Goal: Information Seeking & Learning: Learn about a topic

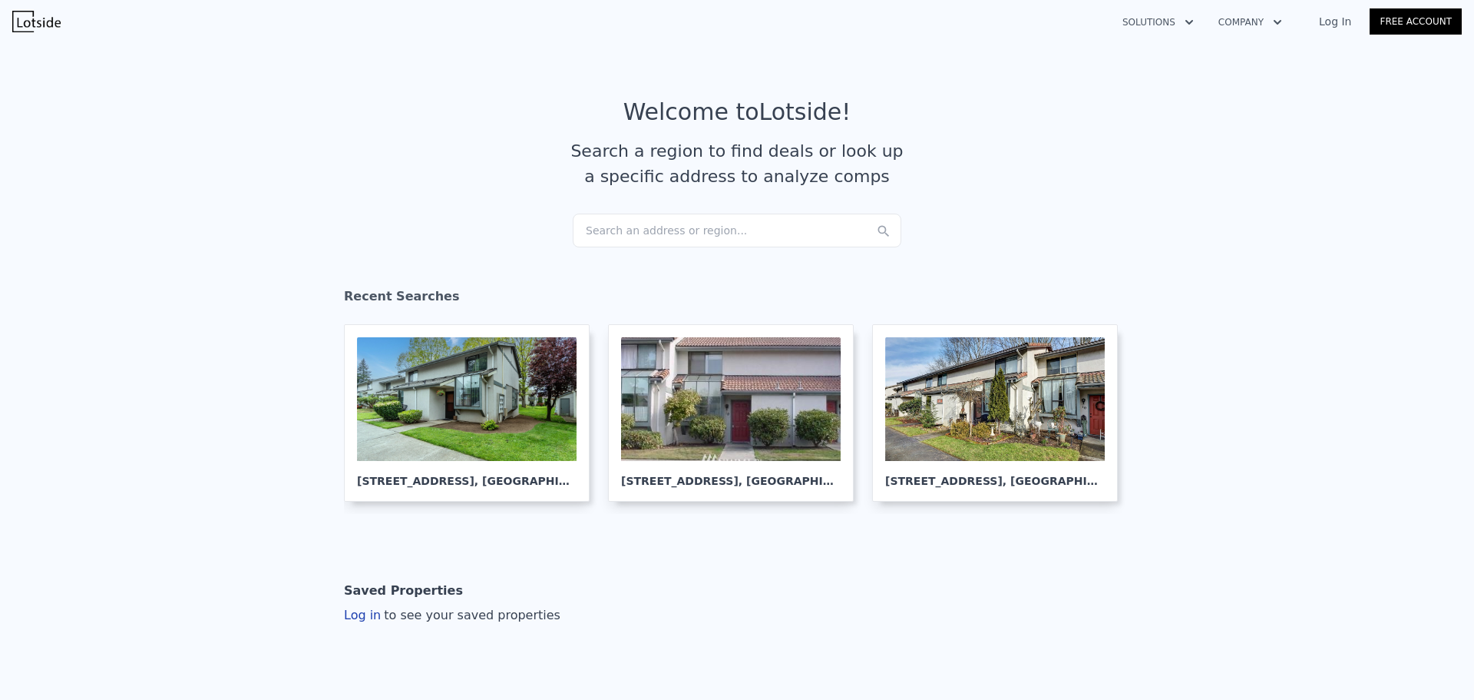
click at [630, 233] on div "Search an address or region..." at bounding box center [737, 230] width 329 height 34
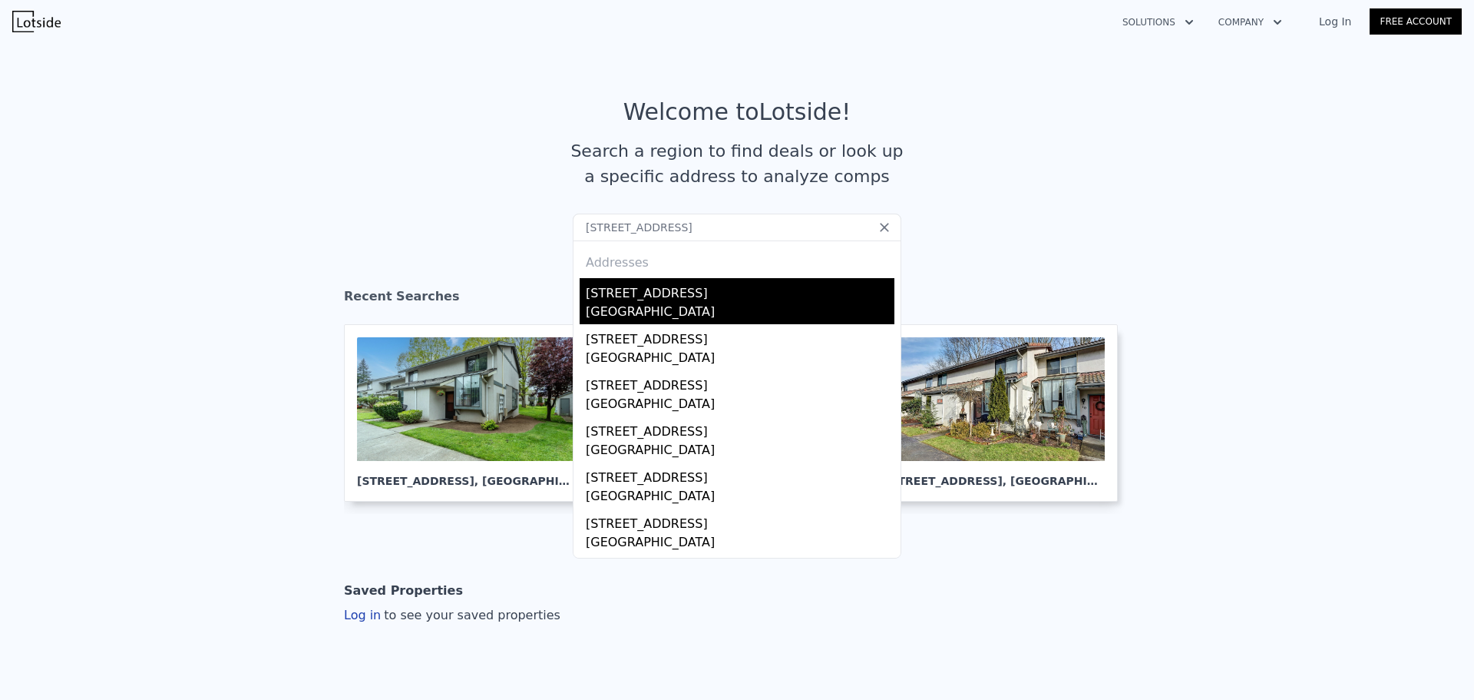
type input "[STREET_ADDRESS]"
click at [651, 297] on div "[STREET_ADDRESS]" at bounding box center [740, 290] width 309 height 25
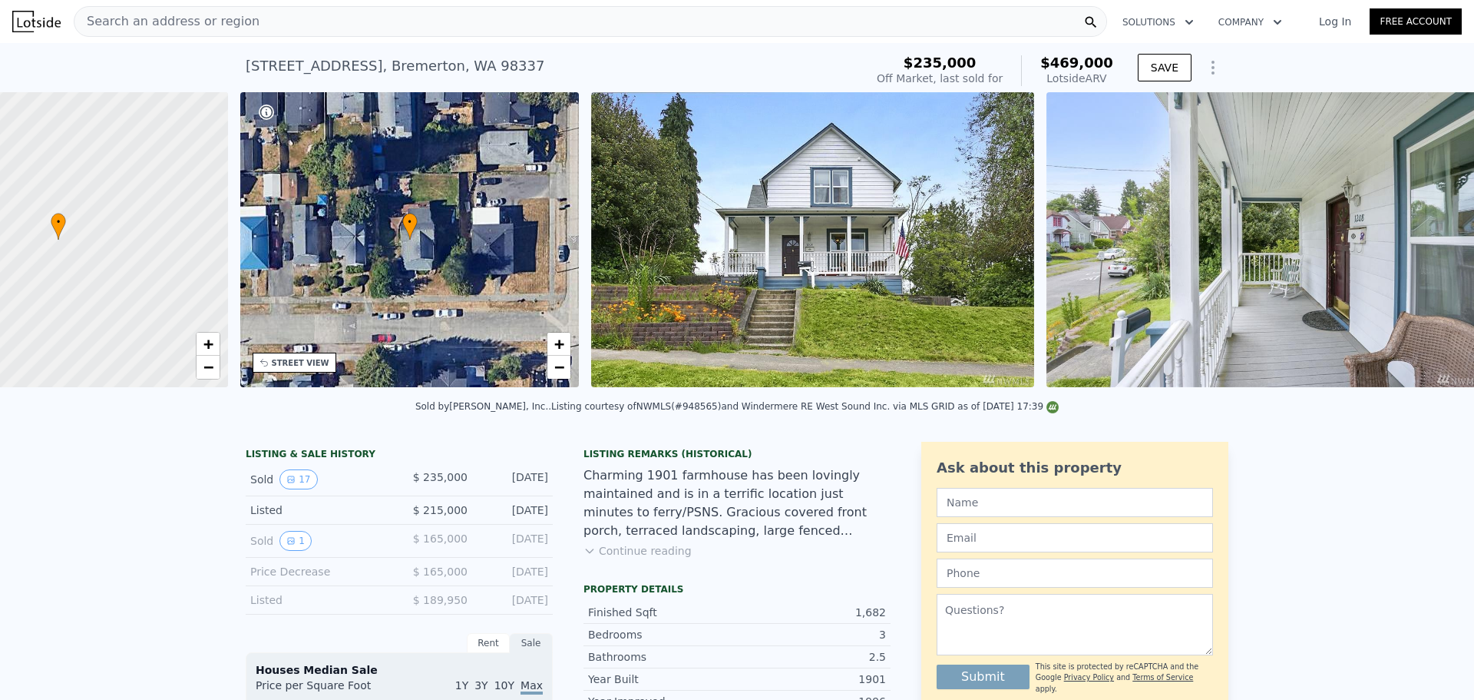
scroll to position [0, 358]
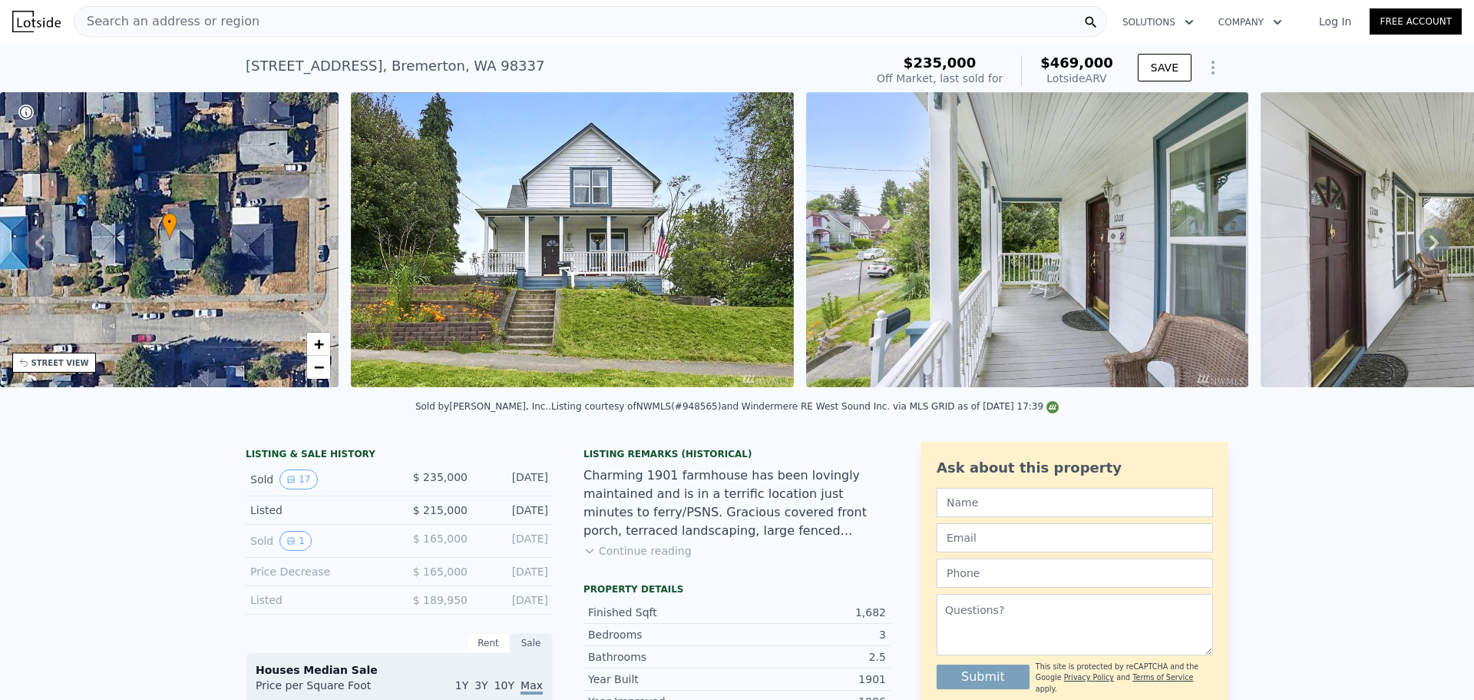
click at [656, 197] on img at bounding box center [572, 239] width 443 height 295
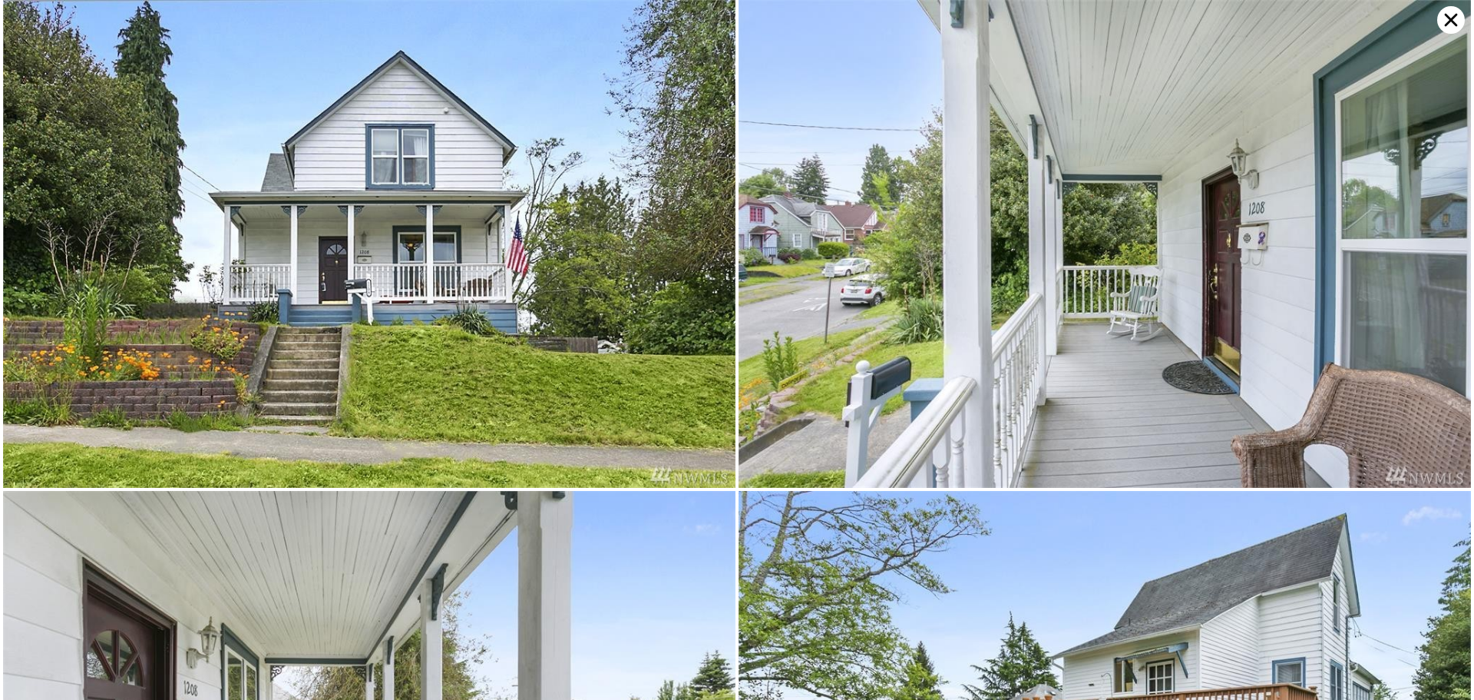
click at [572, 317] on img at bounding box center [369, 244] width 733 height 488
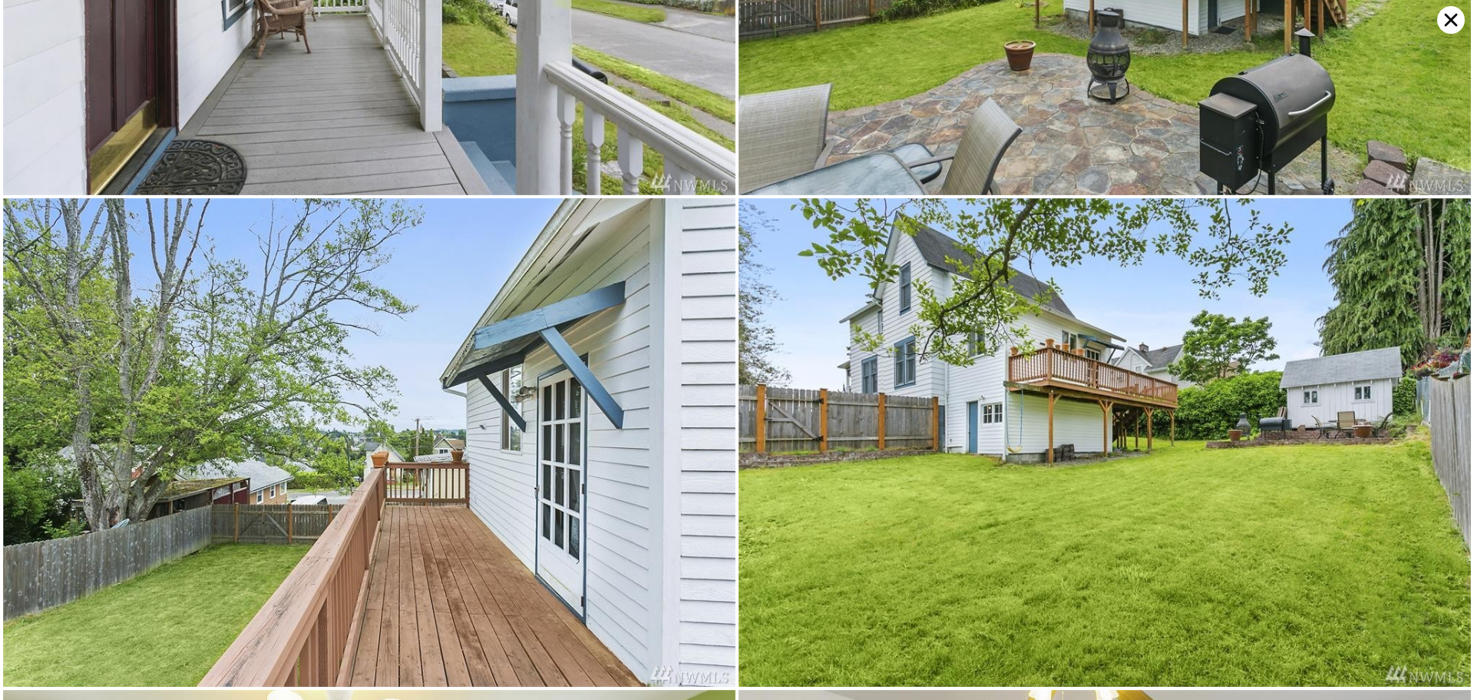
scroll to position [974, 0]
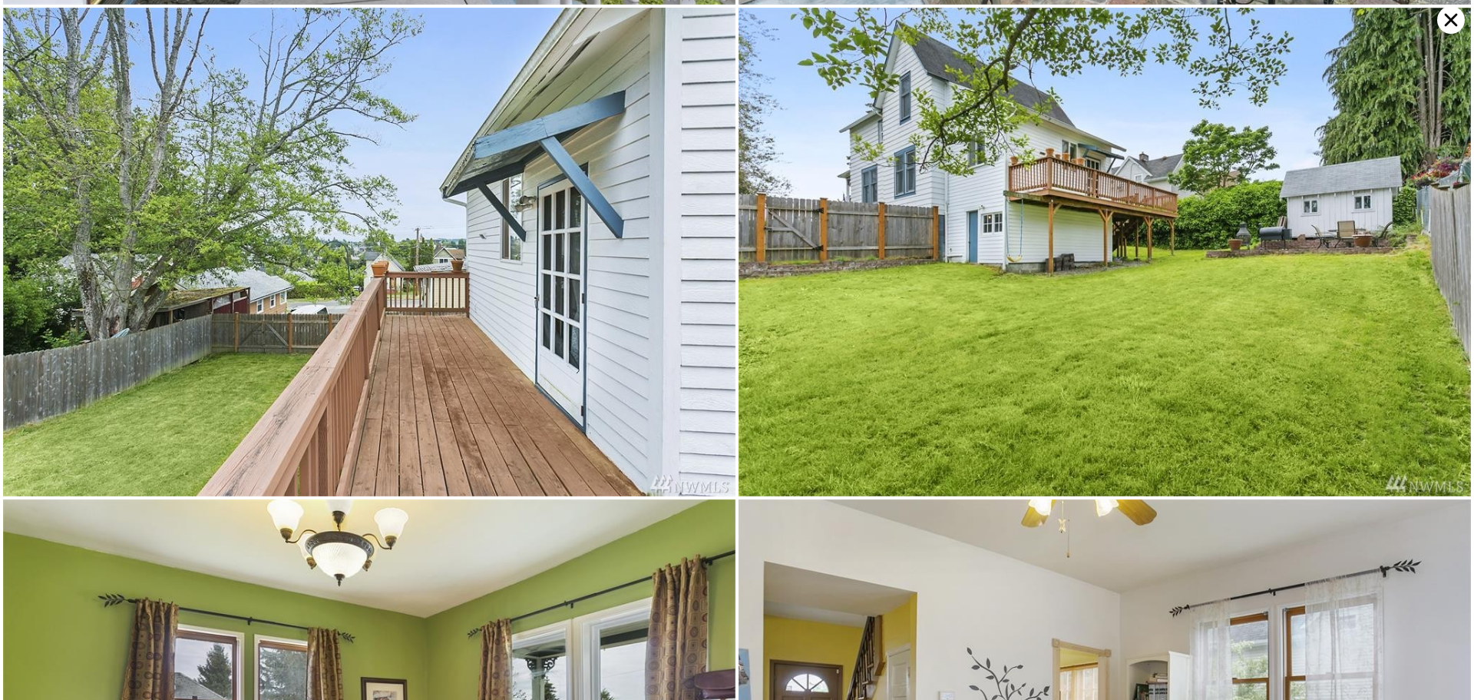
click at [1447, 25] on icon at bounding box center [1451, 20] width 13 height 13
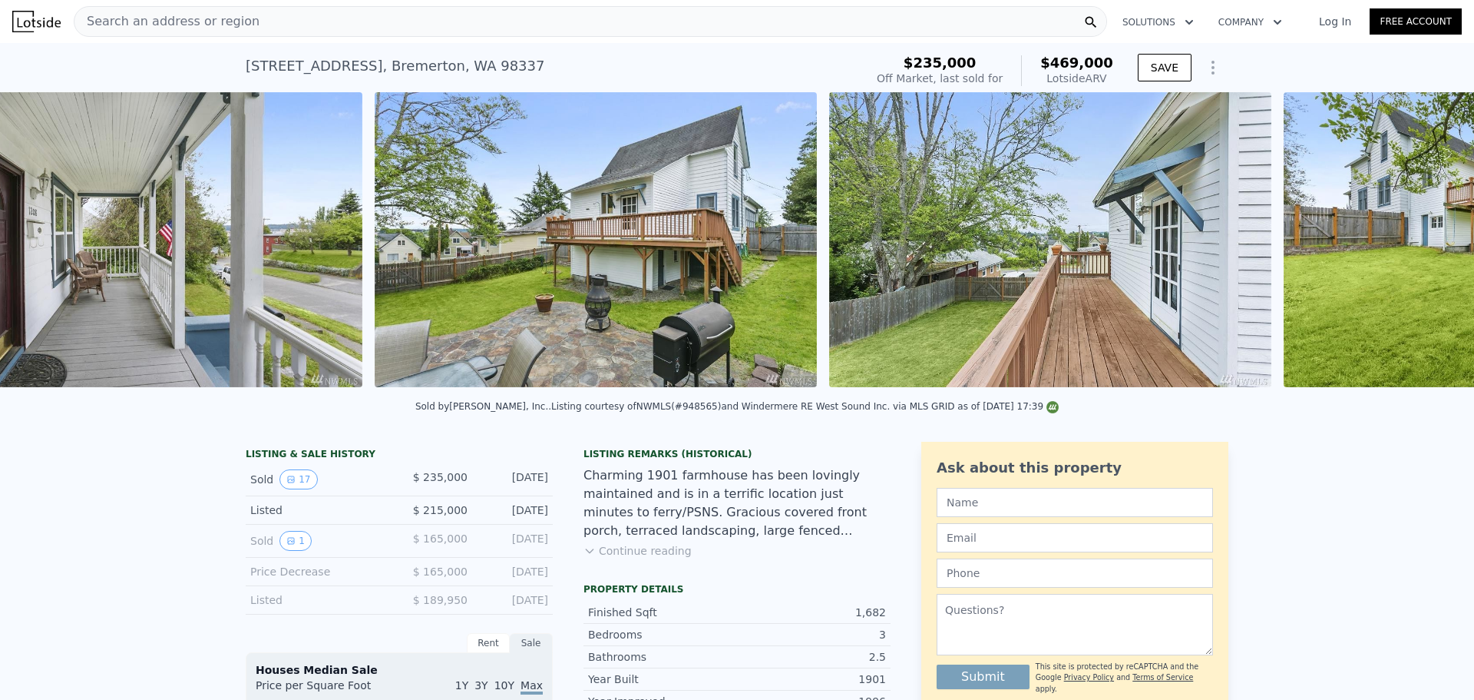
scroll to position [0, 2068]
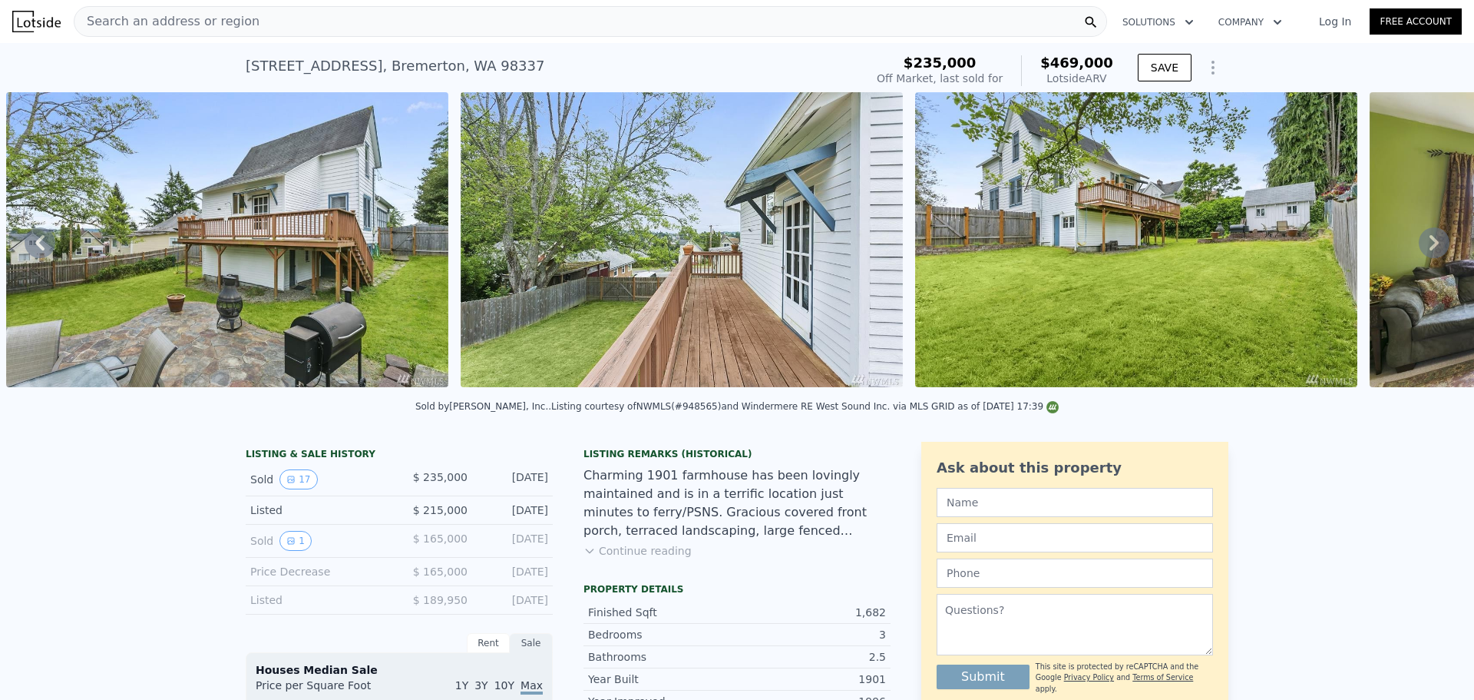
click at [783, 220] on img at bounding box center [682, 239] width 442 height 295
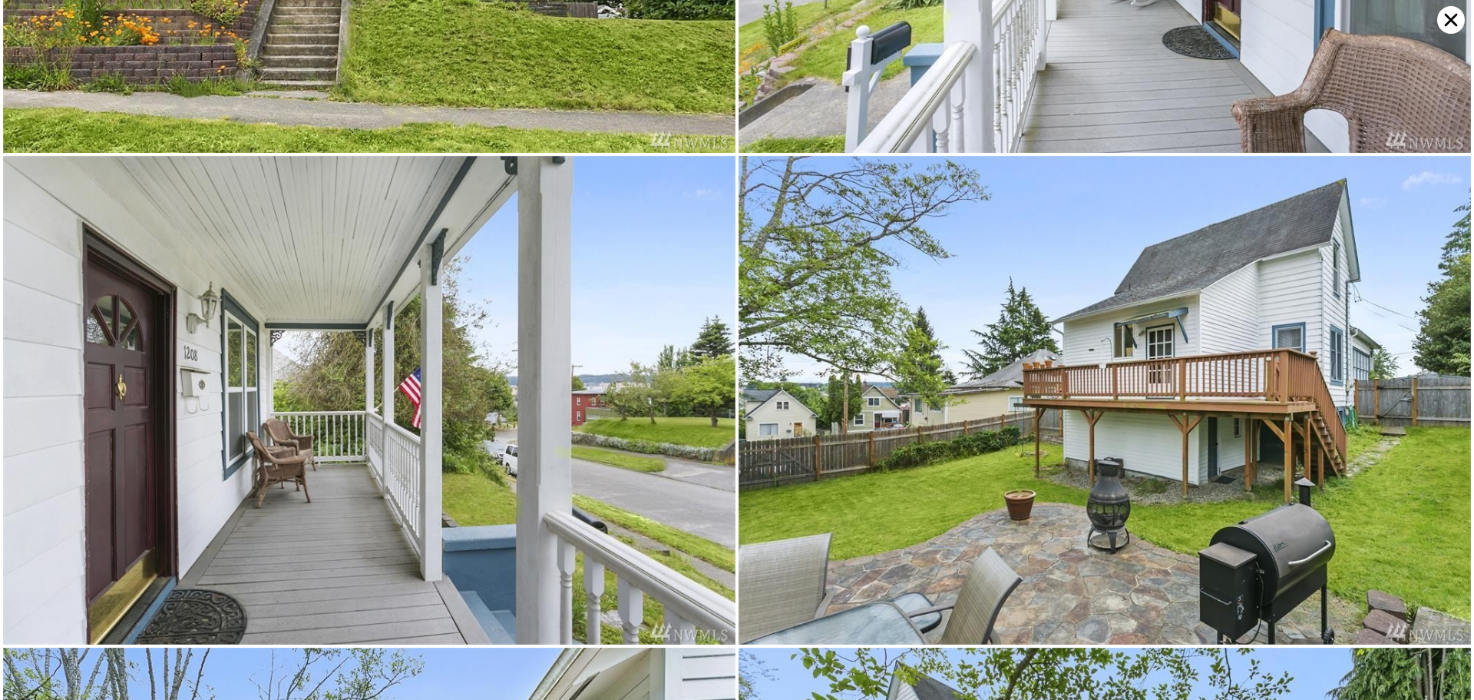
scroll to position [0, 0]
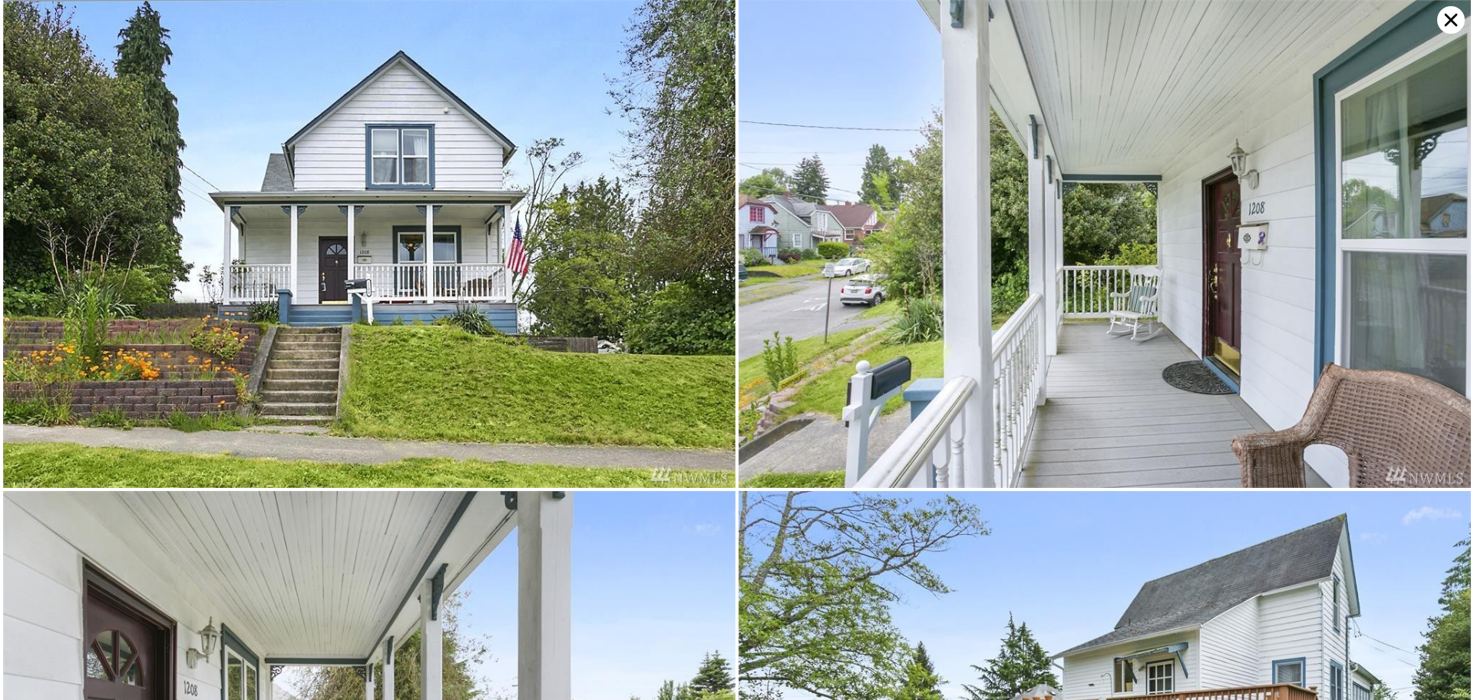
click at [1449, 15] on icon at bounding box center [1452, 20] width 28 height 28
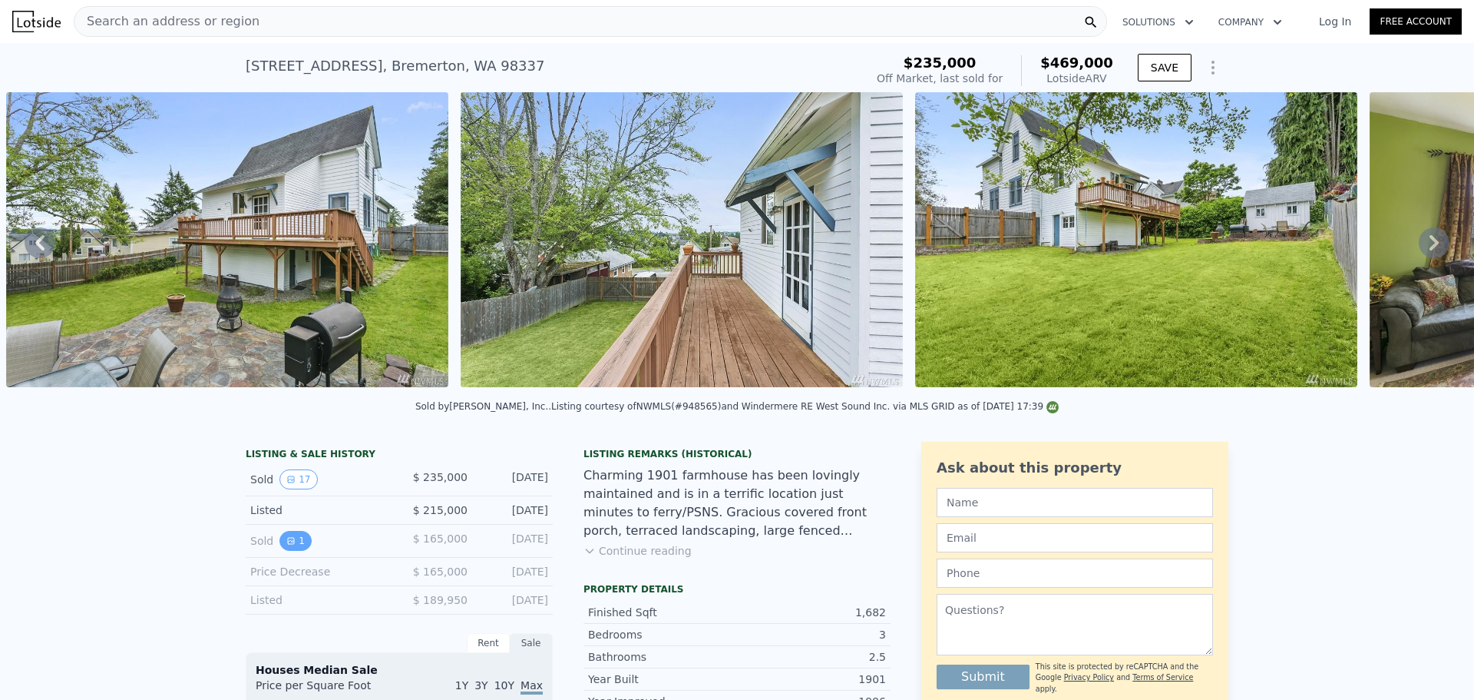
click at [280, 551] on button "1" at bounding box center [296, 541] width 32 height 20
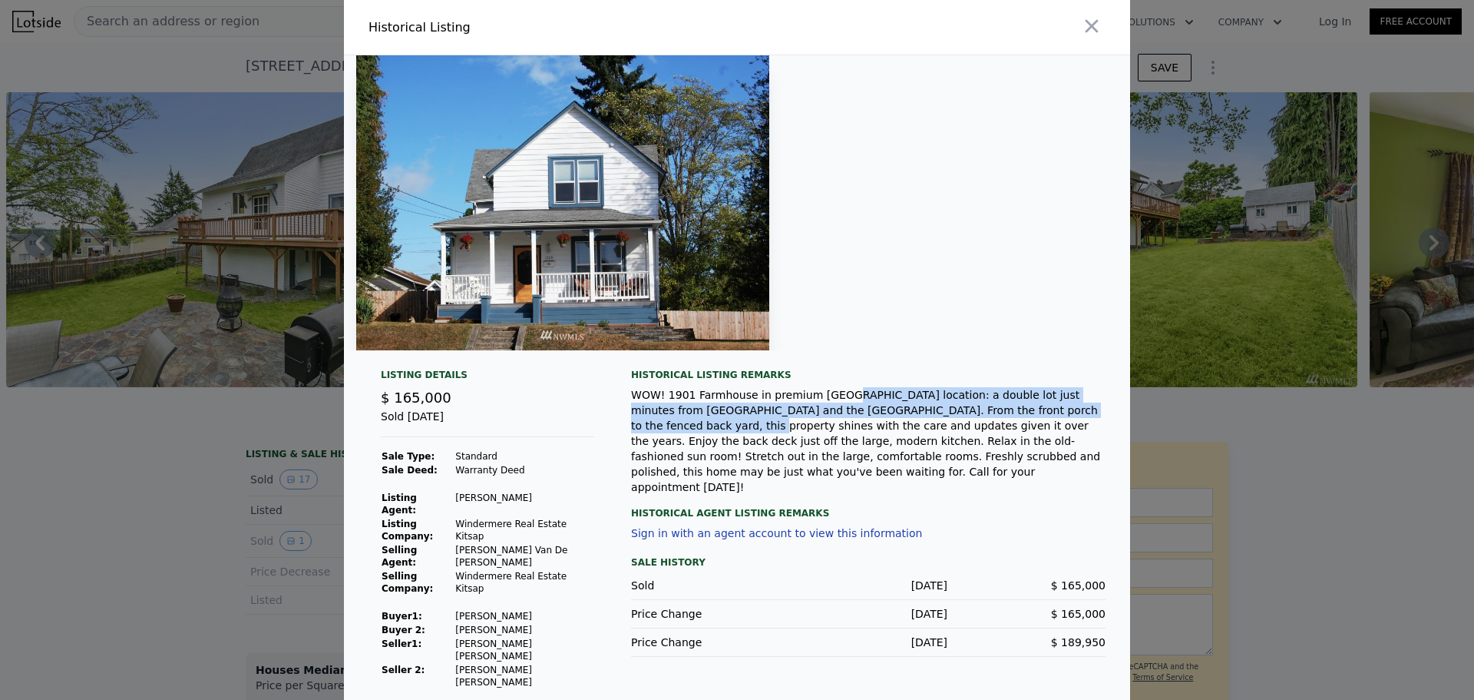
drag, startPoint x: 859, startPoint y: 415, endPoint x: 1027, endPoint y: 429, distance: 167.9
click at [1027, 429] on div "WOW! 1901 Farmhouse in premium [GEOGRAPHIC_DATA] location: a double lot just mi…" at bounding box center [868, 441] width 475 height 108
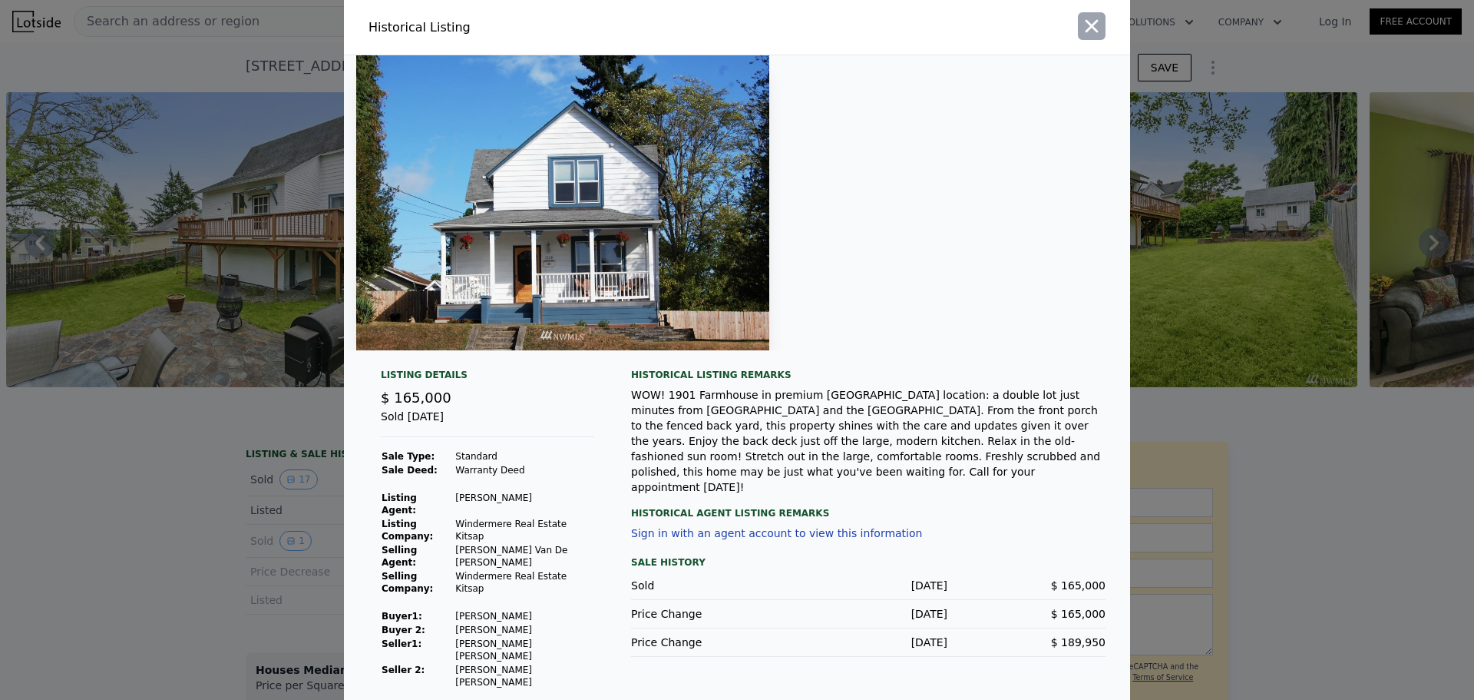
click at [1087, 37] on icon "button" at bounding box center [1092, 26] width 22 height 22
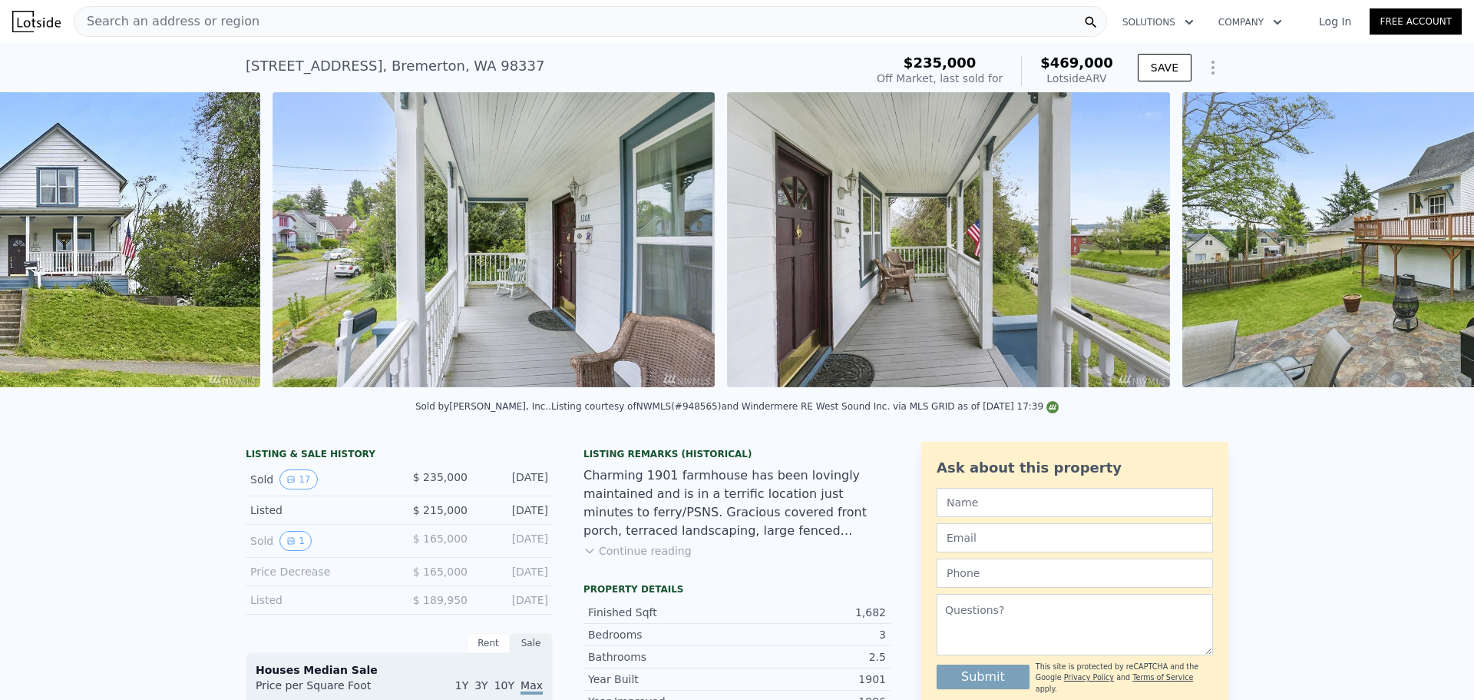
scroll to position [0, 703]
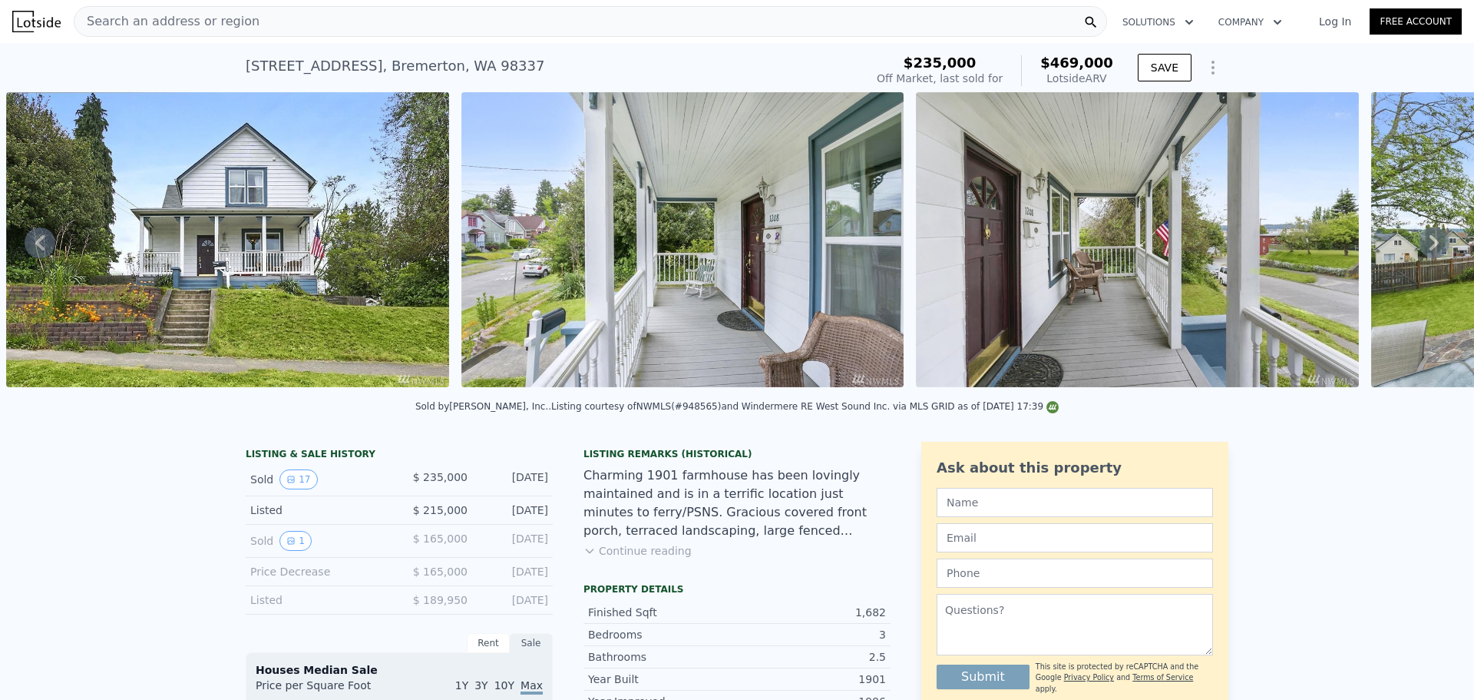
click at [353, 263] on img at bounding box center [227, 239] width 443 height 295
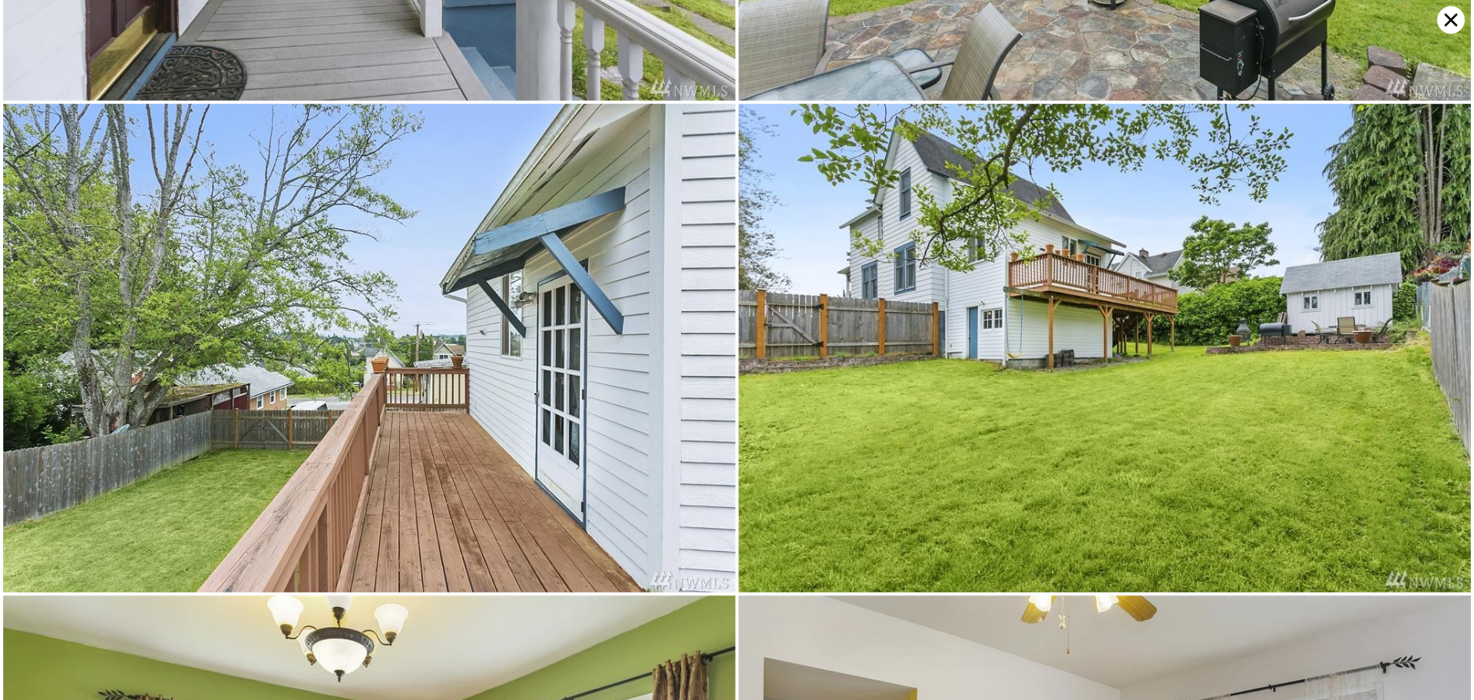
scroll to position [974, 0]
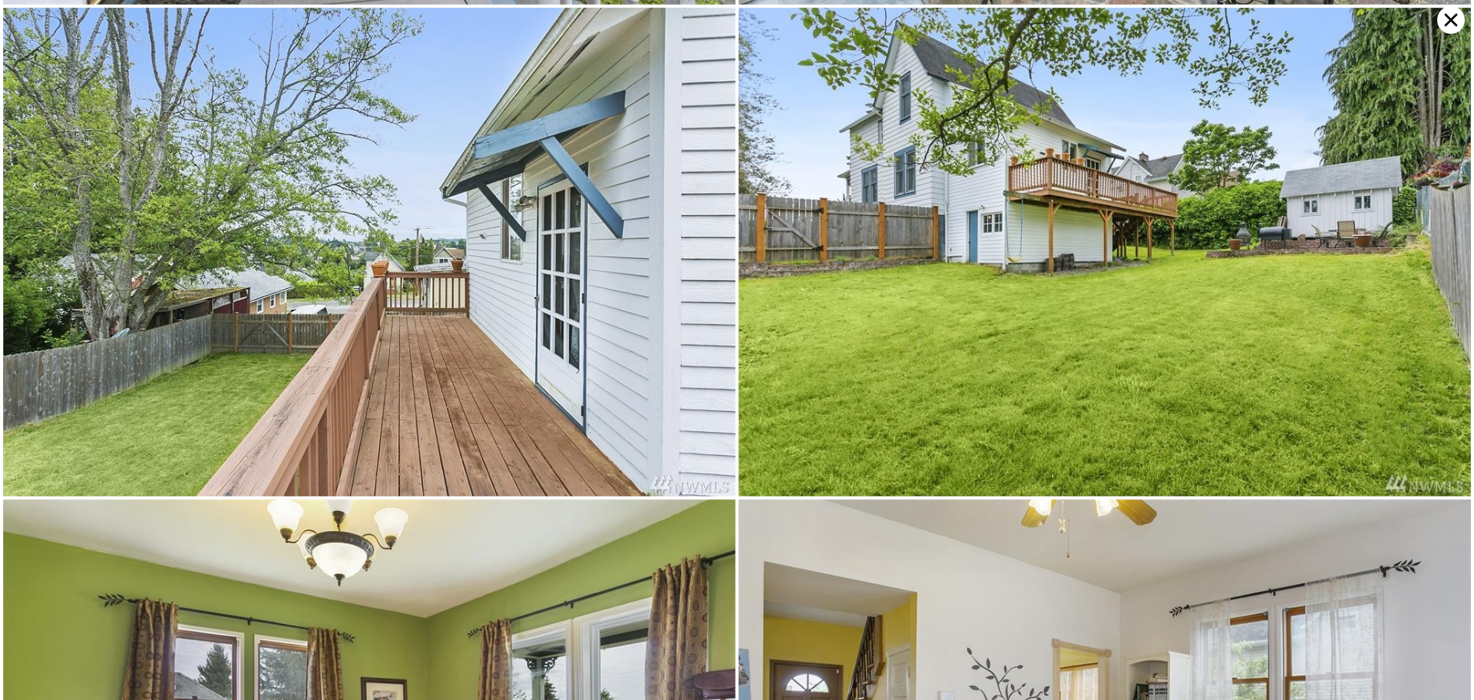
click at [518, 214] on img at bounding box center [369, 252] width 733 height 488
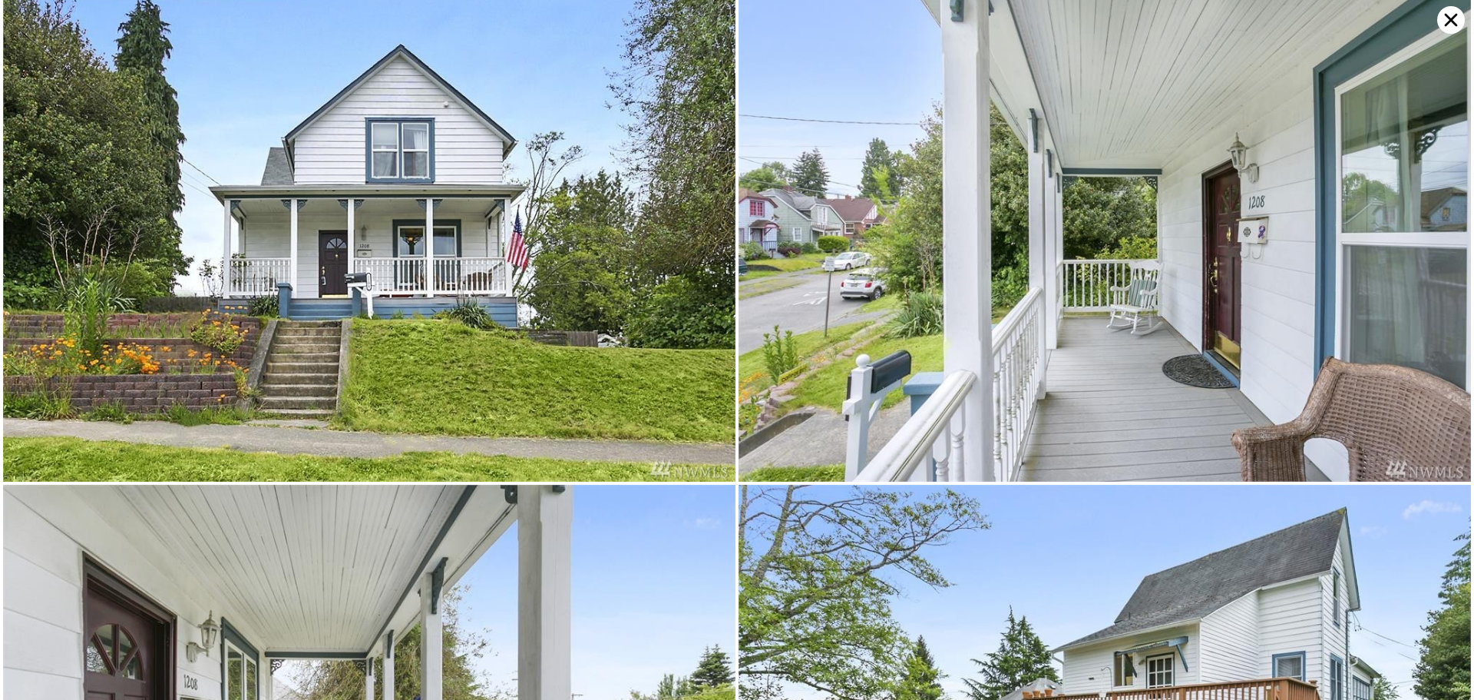
scroll to position [0, 0]
